Goal: Find specific page/section: Find specific page/section

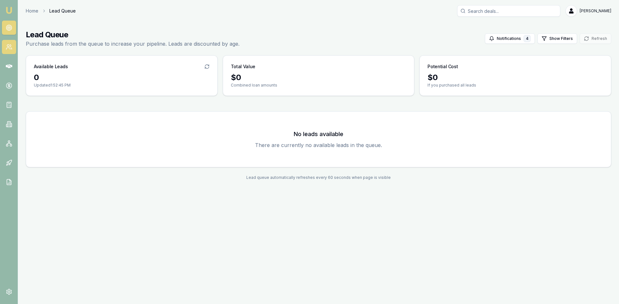
click at [10, 44] on icon at bounding box center [9, 47] width 6 height 6
